Goal: Transaction & Acquisition: Book appointment/travel/reservation

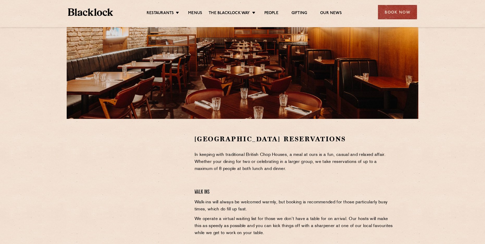
scroll to position [78, 0]
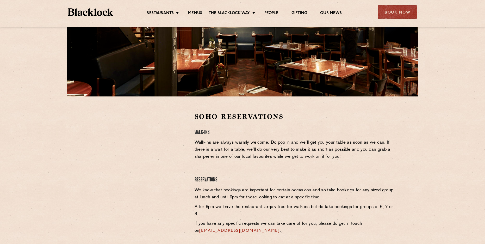
scroll to position [104, 0]
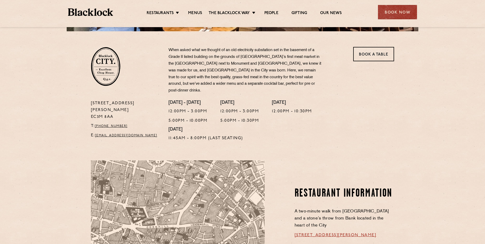
scroll to position [26, 0]
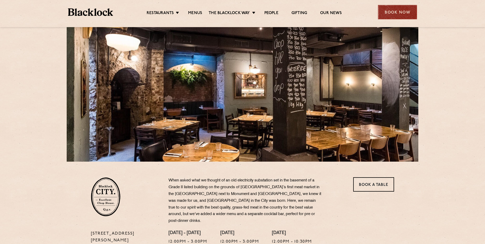
click at [398, 10] on div "Book Now" at bounding box center [397, 12] width 39 height 14
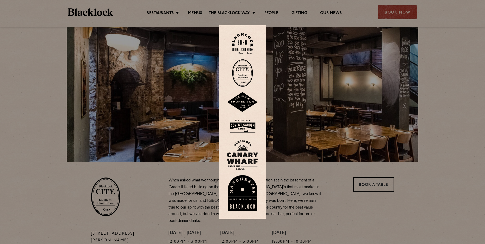
click at [248, 73] on img at bounding box center [242, 73] width 21 height 28
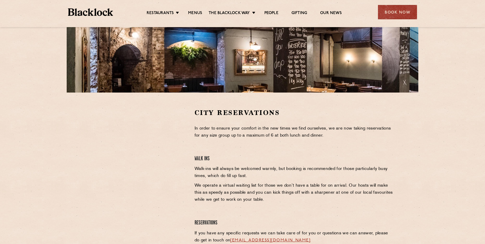
scroll to position [104, 0]
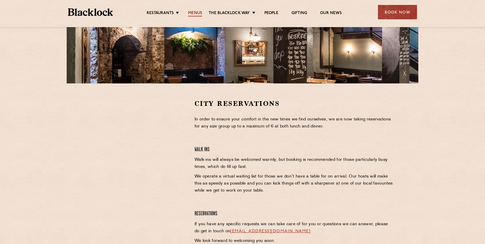
click at [199, 15] on link "Menus" at bounding box center [195, 14] width 14 height 6
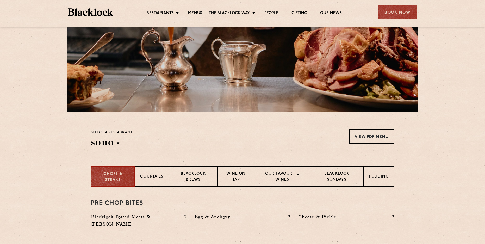
scroll to position [78, 0]
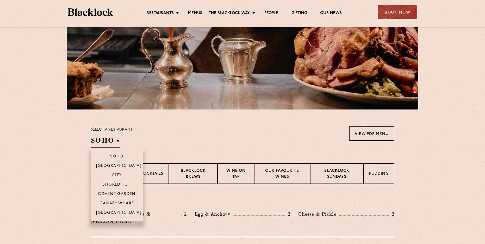
click at [114, 176] on p "City" at bounding box center [117, 175] width 10 height 5
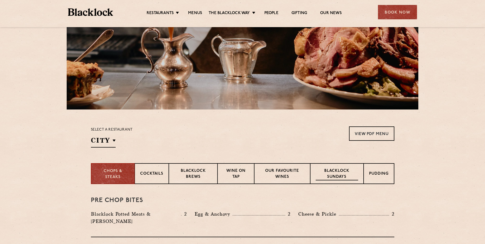
click at [339, 177] on p "Blacklock Sundays" at bounding box center [337, 174] width 42 height 12
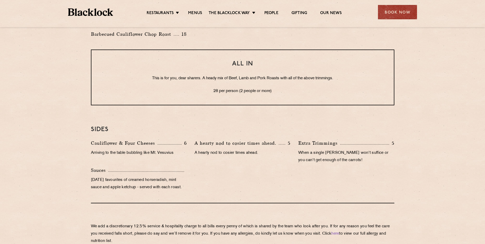
scroll to position [417, 0]
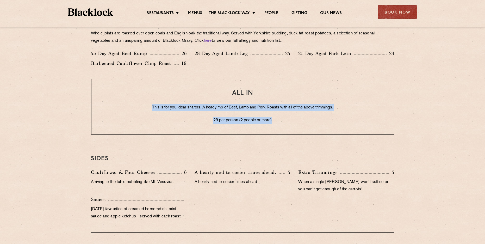
drag, startPoint x: 136, startPoint y: 105, endPoint x: 336, endPoint y: 112, distance: 199.3
click at [336, 112] on div "ALL IN This is for you, dear sharers. A heady mix of Beef, Lamb and Pork Roasts…" at bounding box center [243, 107] width 304 height 56
click at [327, 118] on p "28 per person (2 people or more)" at bounding box center [243, 120] width 282 height 7
drag, startPoint x: 150, startPoint y: 108, endPoint x: 339, endPoint y: 118, distance: 189.0
click at [339, 118] on div "ALL IN This is for you, dear sharers. A heady mix of Beef, Lamb and Pork Roasts…" at bounding box center [243, 107] width 304 height 56
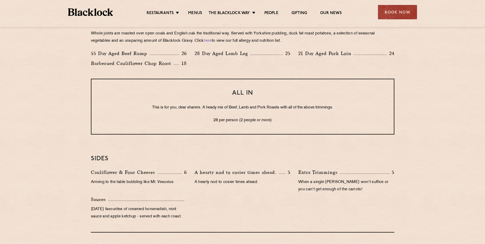
click at [242, 148] on div "SIDES Cauliflower & Four Cheeses 6 Arriving to the table bubbling like Mt. Vesu…" at bounding box center [243, 187] width 304 height 90
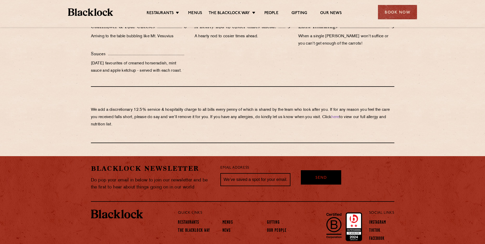
scroll to position [536, 0]
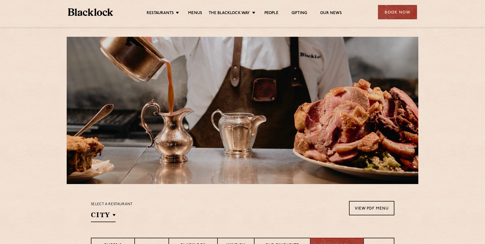
scroll to position [78, 0]
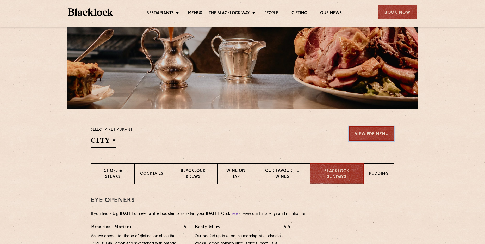
click at [369, 133] on link "View PDF Menu" at bounding box center [371, 133] width 45 height 14
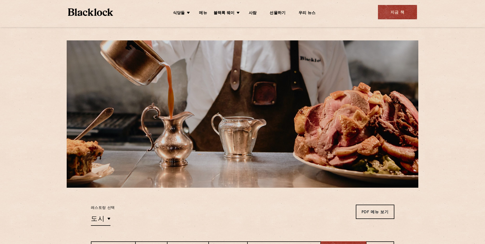
scroll to position [104, 0]
